Goal: Task Accomplishment & Management: Use online tool/utility

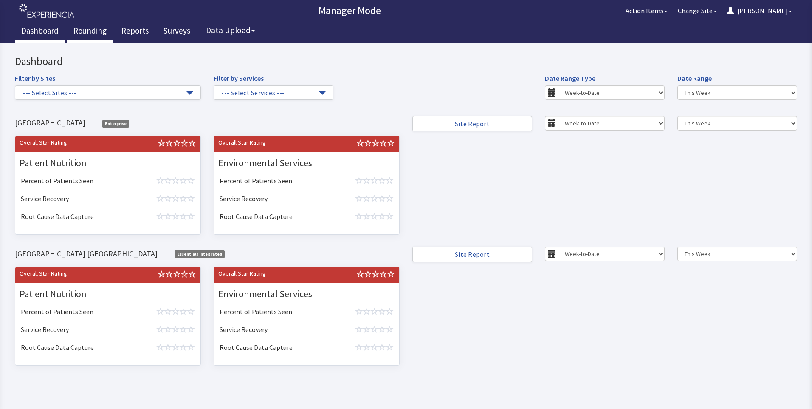
click at [90, 33] on link "Rounding" at bounding box center [90, 31] width 46 height 21
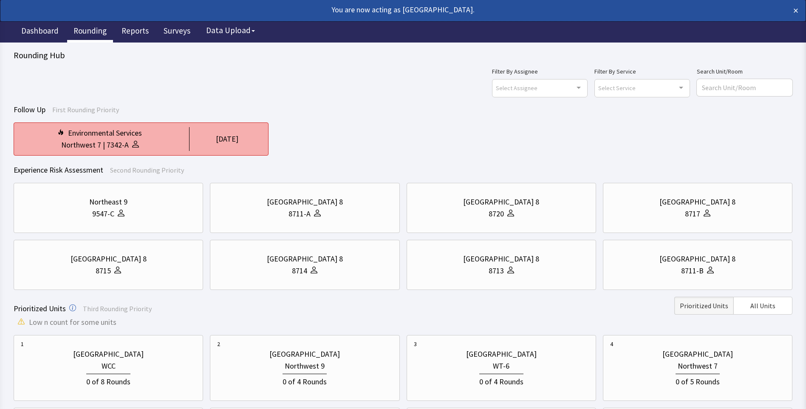
click at [150, 146] on div "Northwest 7 | 7342-A" at bounding box center [100, 145] width 158 height 12
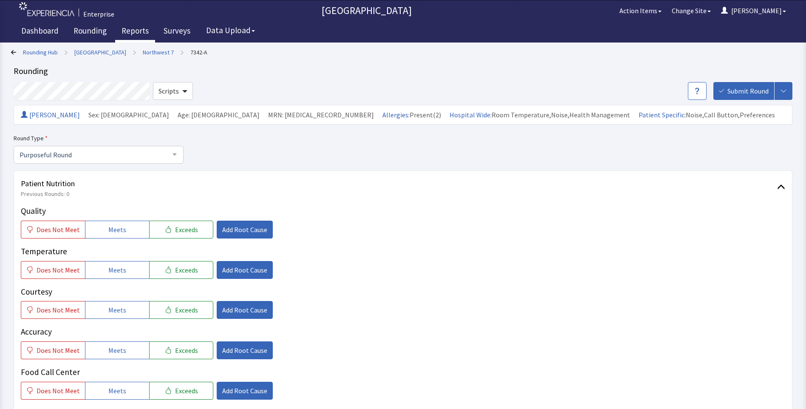
click at [131, 31] on link "Reports" at bounding box center [135, 31] width 40 height 21
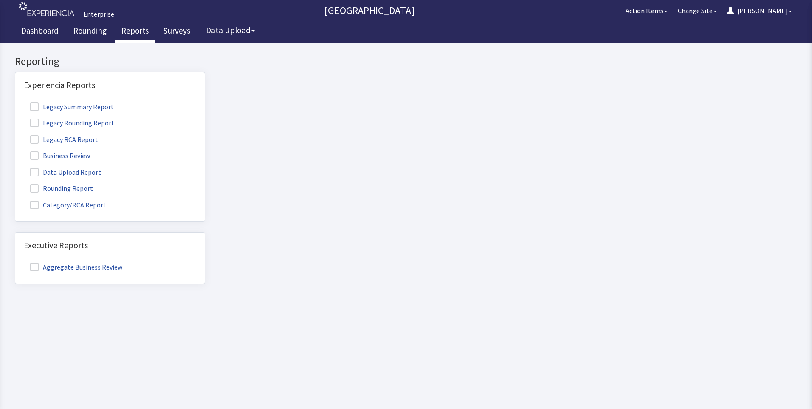
click at [34, 187] on span at bounding box center [34, 188] width 8 height 8
click at [15, 184] on input "Rounding Report" at bounding box center [15, 184] width 0 height 0
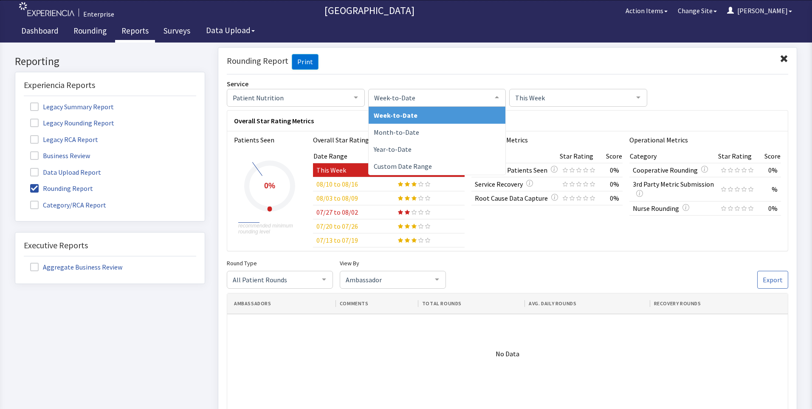
click div
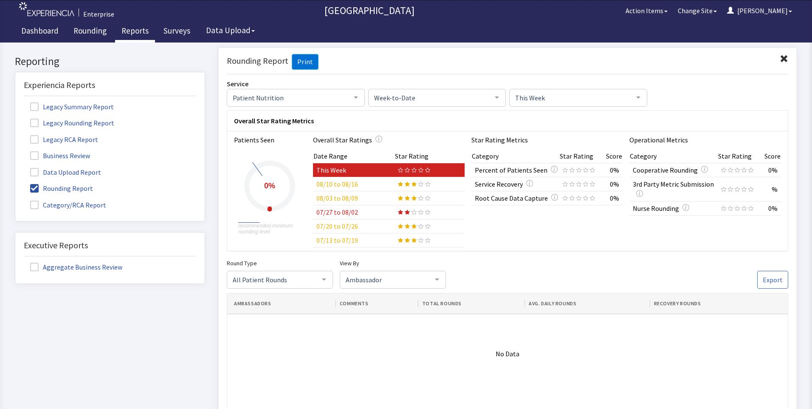
click div
click div "This Week"
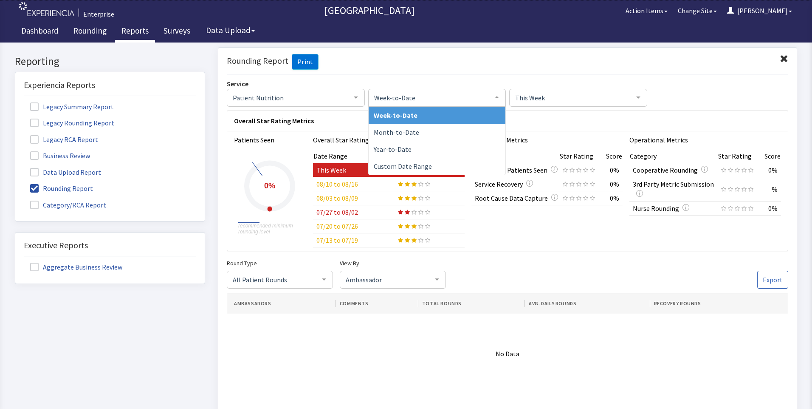
click div
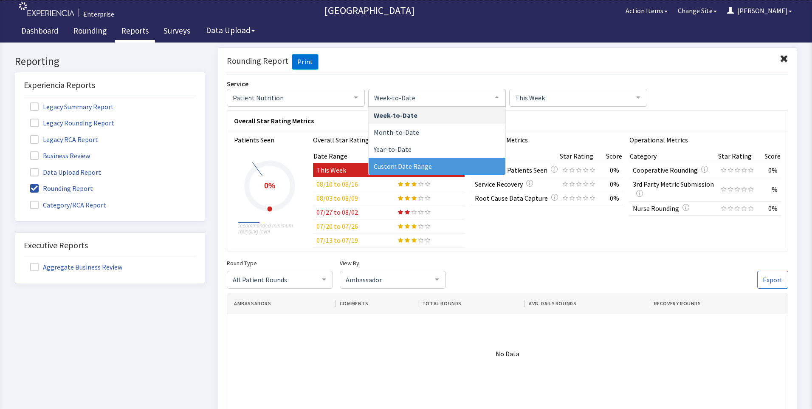
click at [434, 162] on span "Custom Date Range" at bounding box center [437, 165] width 137 height 17
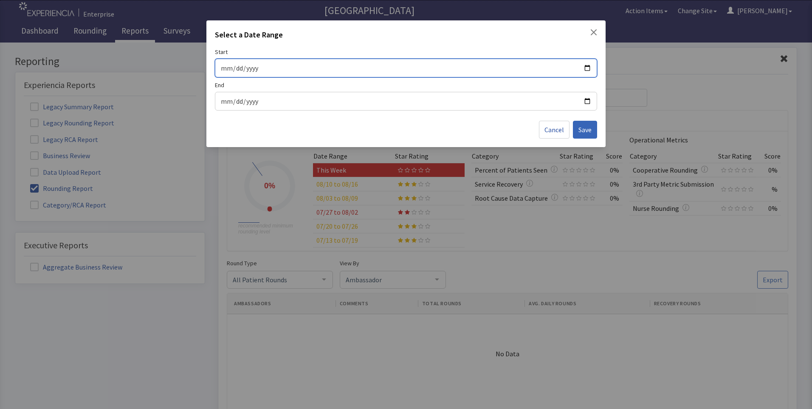
click at [251, 68] on input "Start" at bounding box center [405, 67] width 371 height 11
click at [588, 68] on input "Start" at bounding box center [405, 67] width 371 height 11
type input "[DATE]"
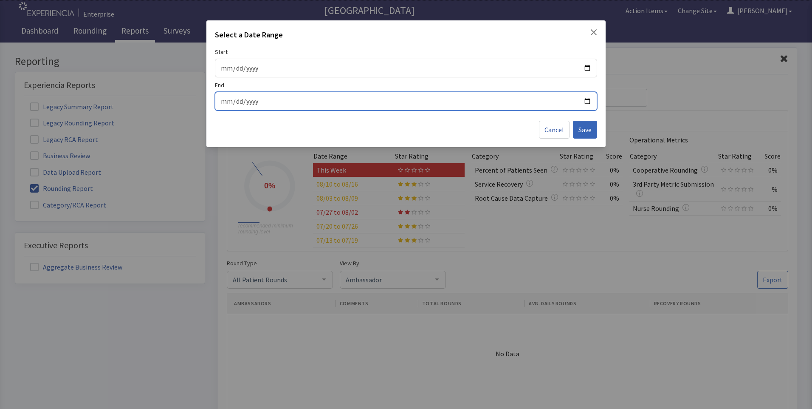
click at [586, 101] on input "End" at bounding box center [405, 101] width 371 height 11
type input "[DATE]"
click at [579, 129] on span "Save" at bounding box center [585, 129] width 13 height 10
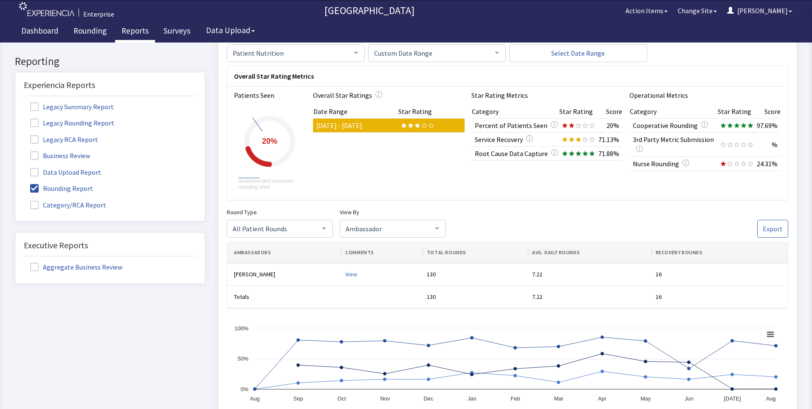
scroll to position [127, 0]
